Goal: Transaction & Acquisition: Purchase product/service

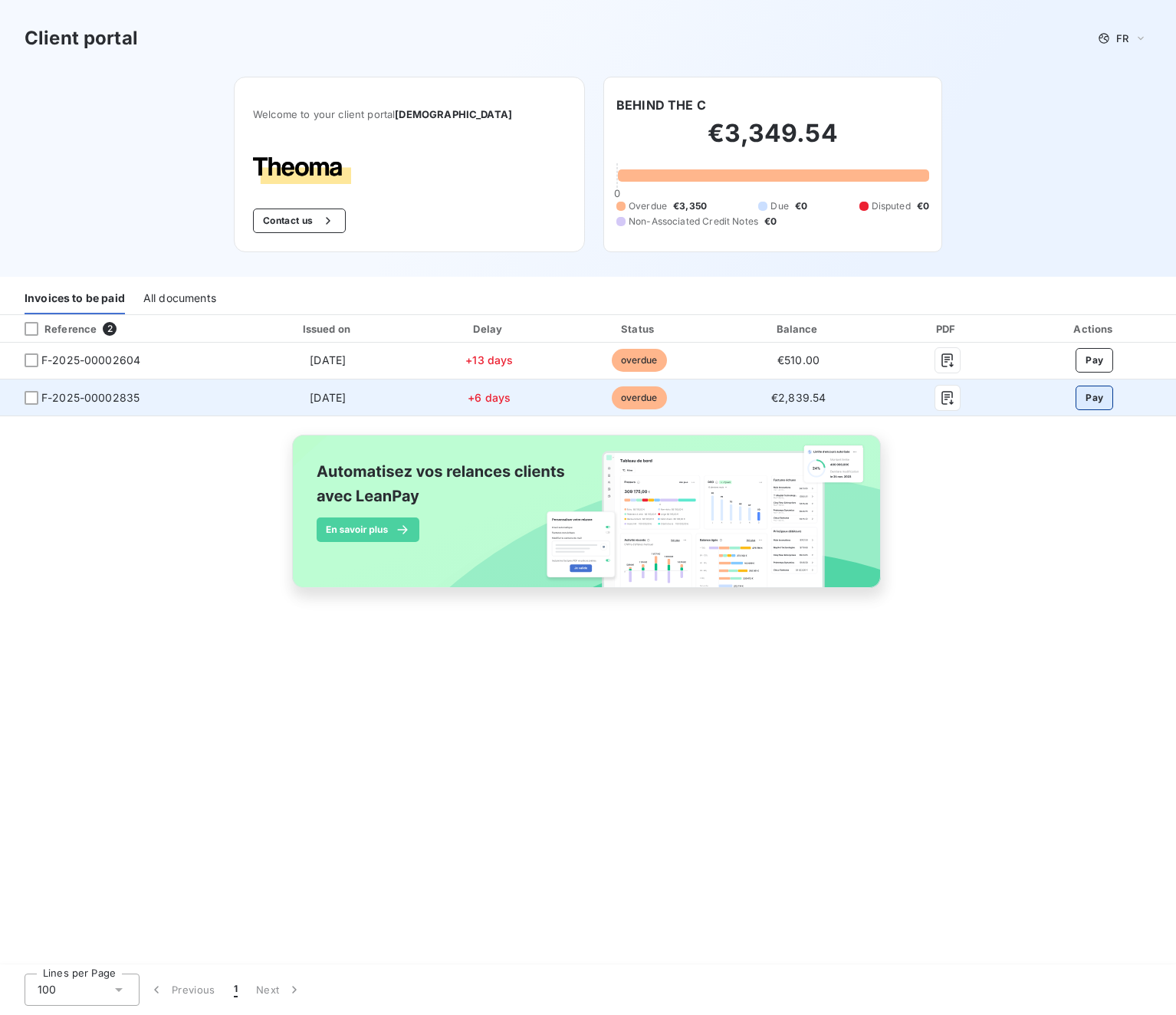
click at [946, 410] on button "Pay" at bounding box center [1094, 398] width 38 height 24
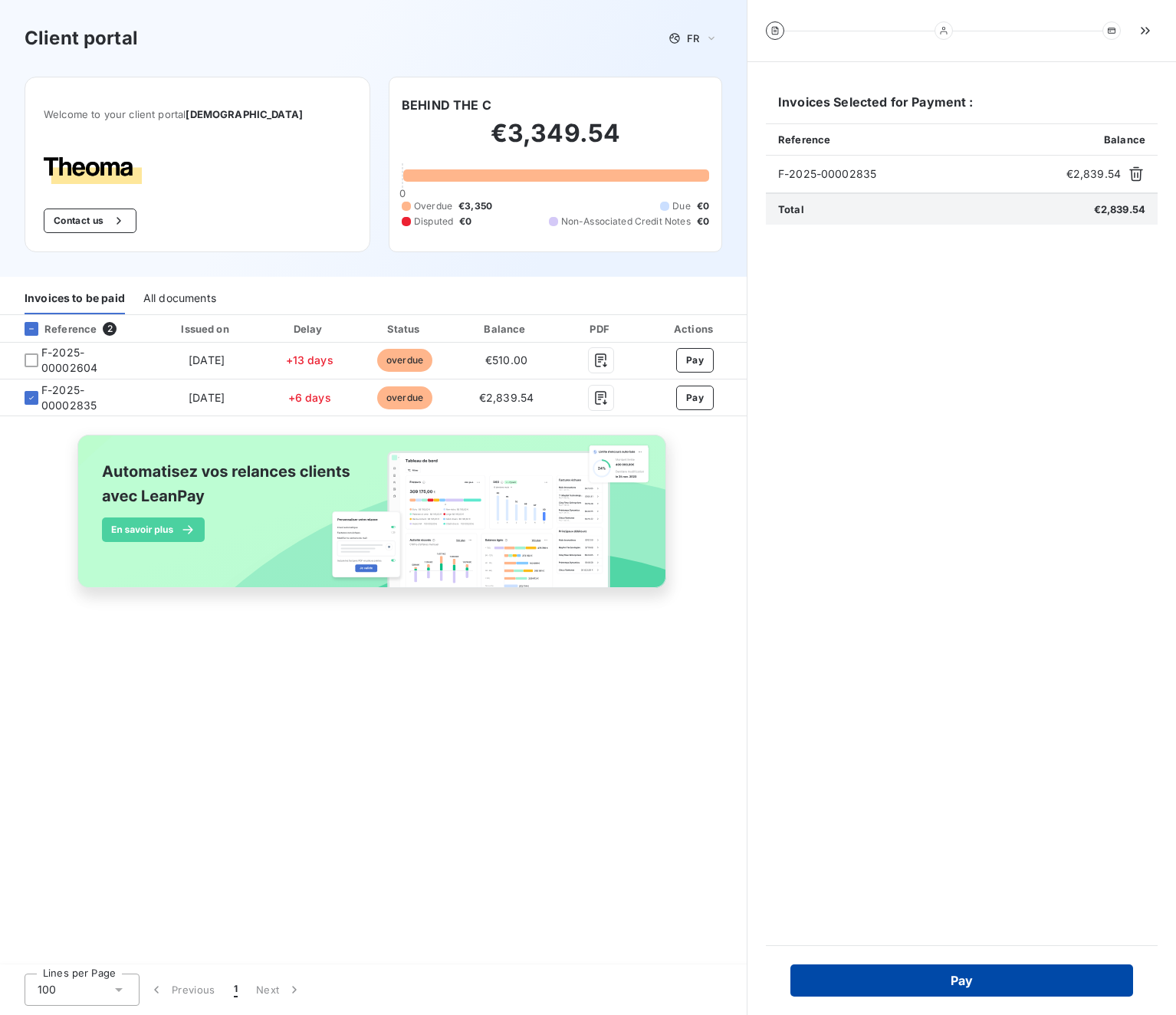
click at [946, 966] on button "Pay" at bounding box center [961, 980] width 342 height 32
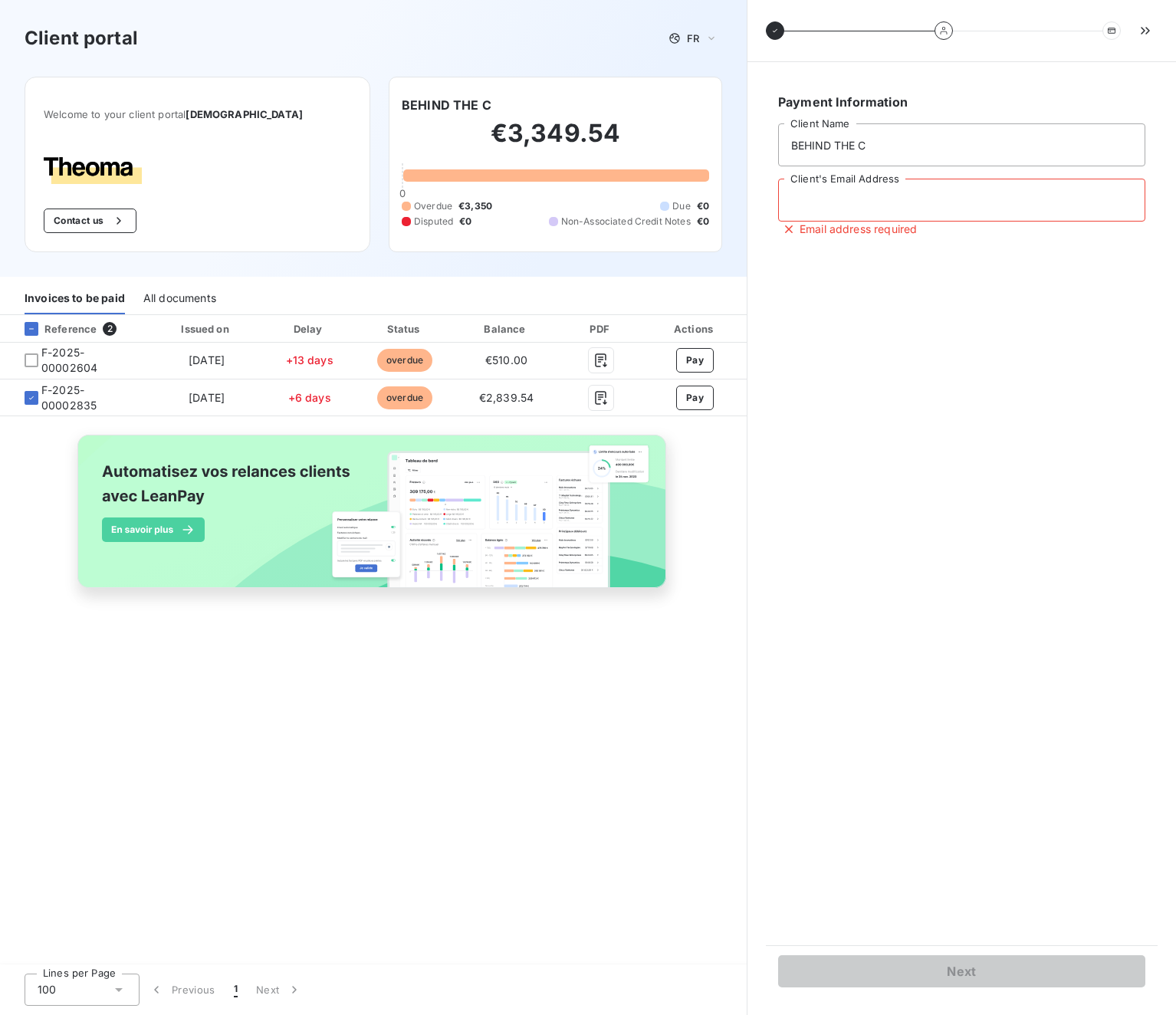
click at [914, 207] on input "Client's Email Address" at bounding box center [960, 200] width 367 height 43
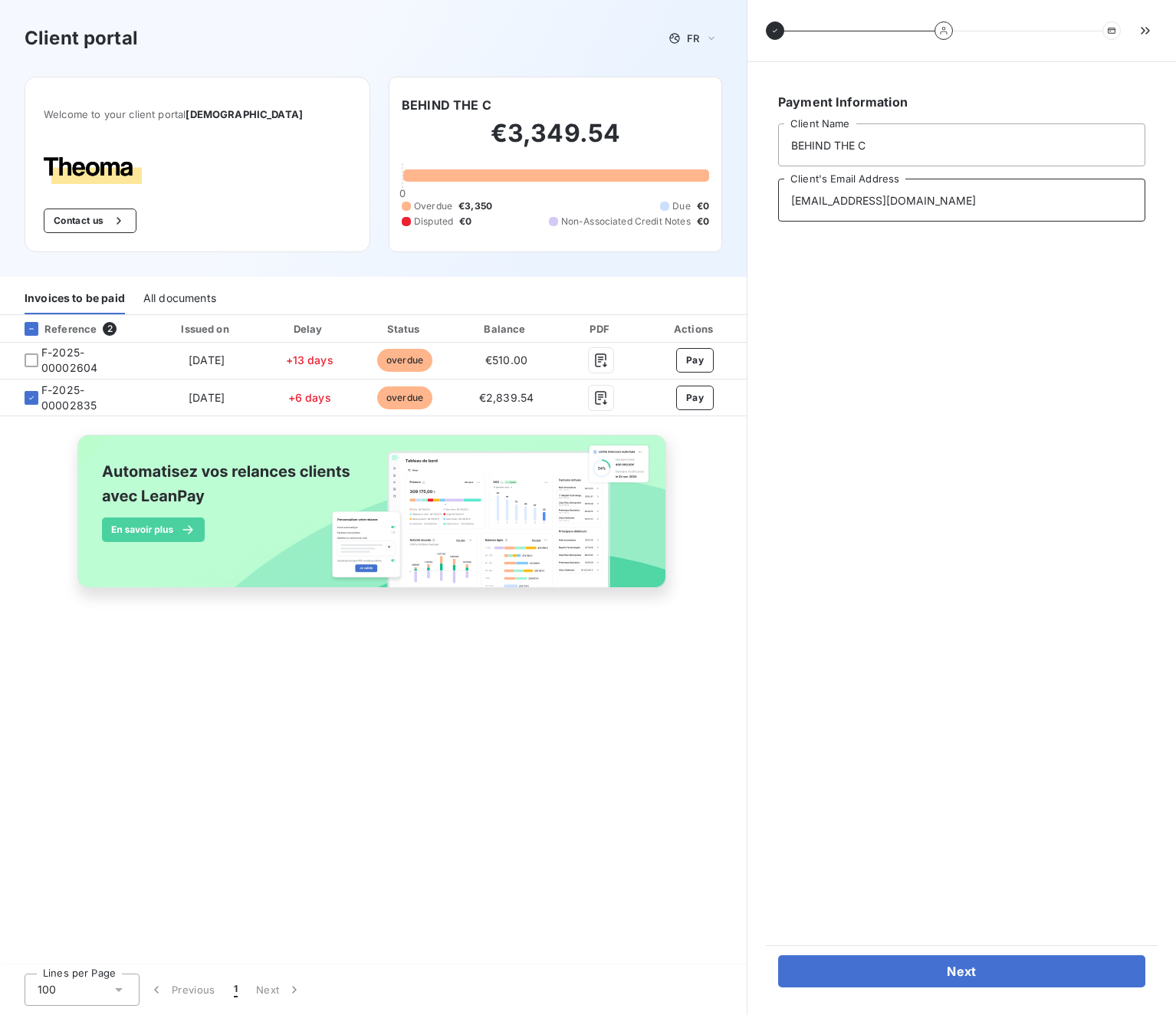
type input "[EMAIL_ADDRESS][DOMAIN_NAME]"
